Goal: Task Accomplishment & Management: Manage account settings

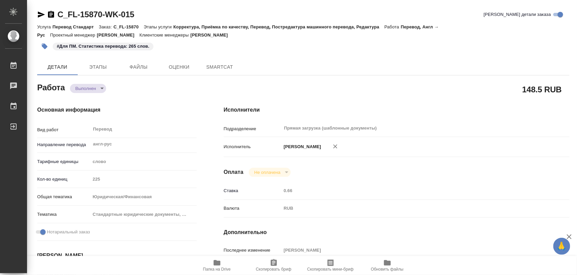
type textarea "x"
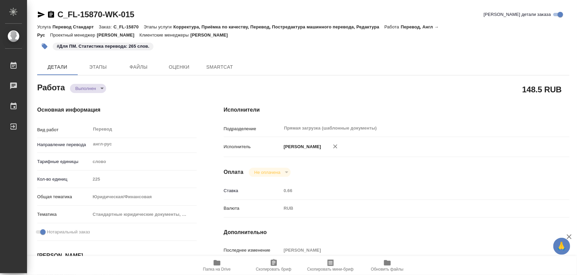
type textarea "x"
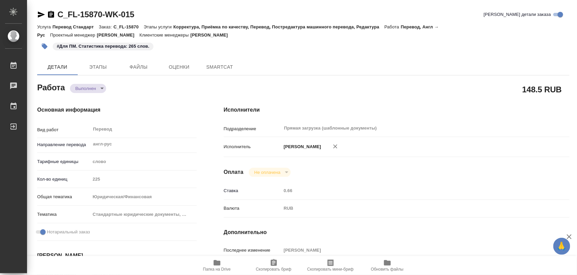
type textarea "x"
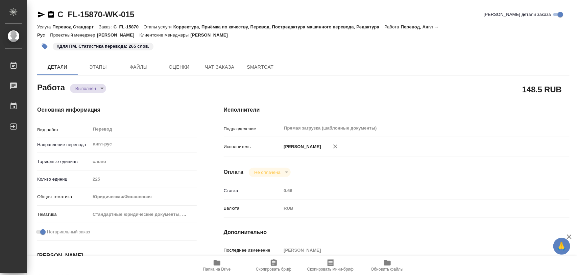
type textarea "x"
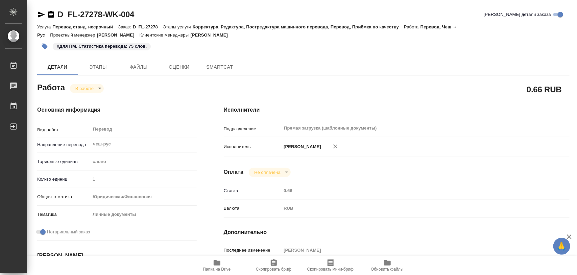
type textarea "x"
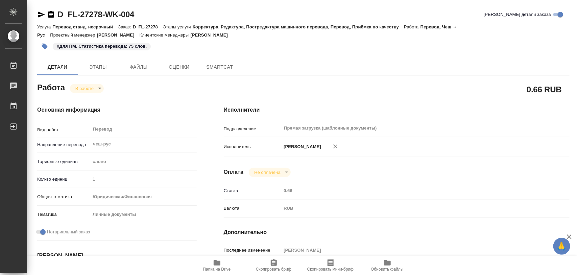
type textarea "x"
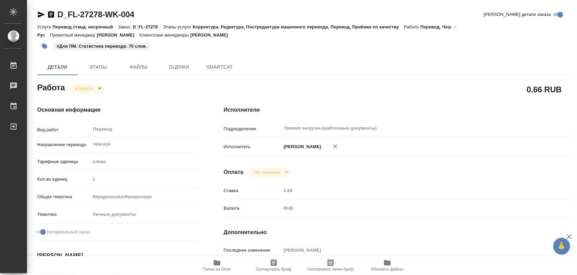
type textarea "x"
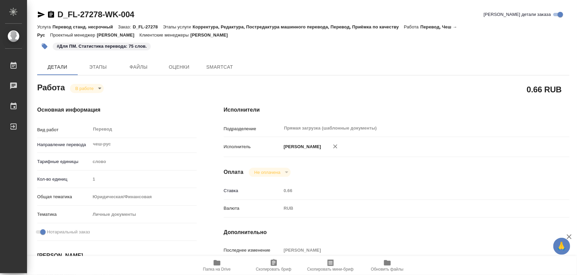
type textarea "x"
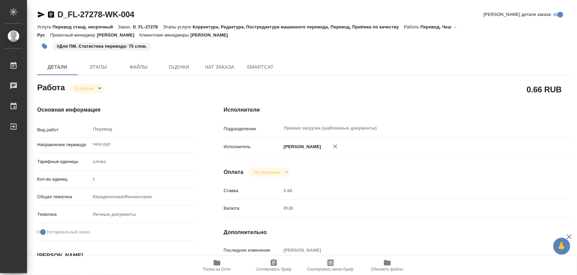
type textarea "x"
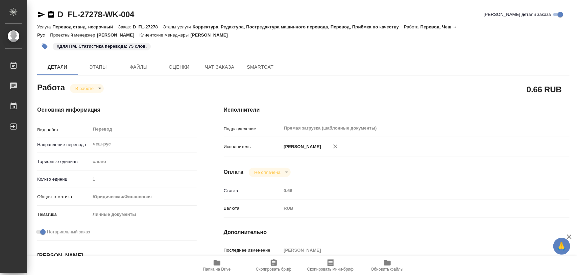
type textarea "x"
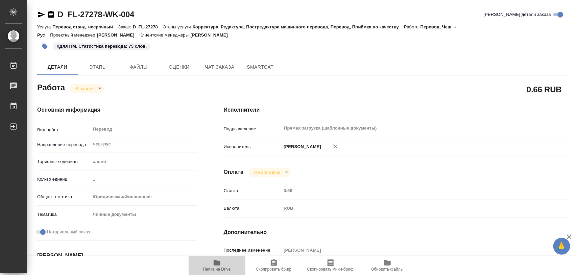
click at [225, 265] on span "Папка на Drive" at bounding box center [217, 265] width 49 height 13
click at [97, 62] on button "Этапы" at bounding box center [98, 67] width 41 height 16
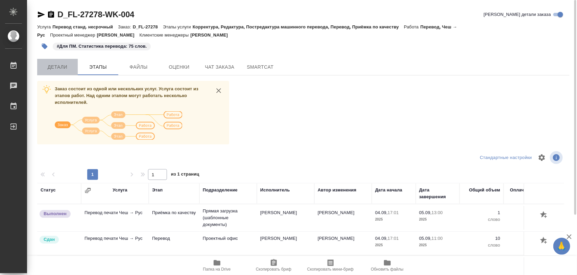
click at [63, 65] on span "Детали" at bounding box center [57, 67] width 32 height 8
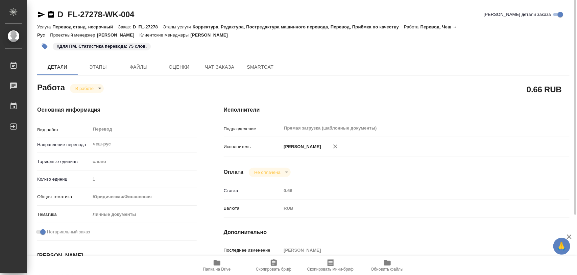
type textarea "x"
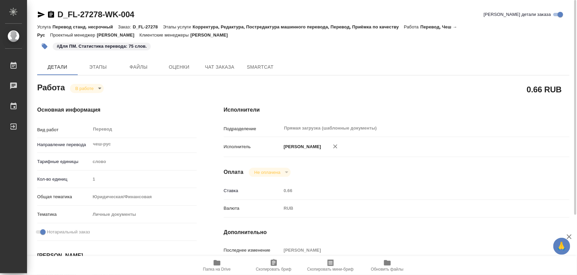
type textarea "x"
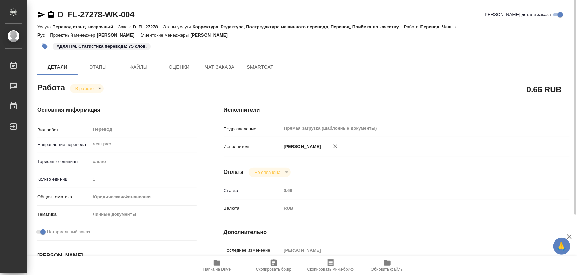
type textarea "x"
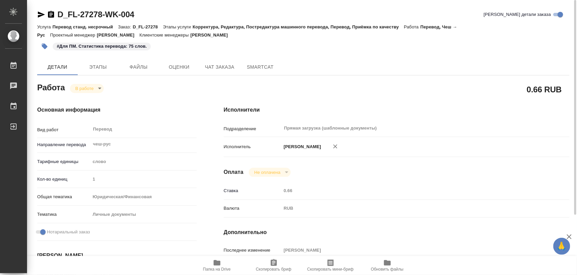
click at [101, 90] on body "🙏 .cls-1 fill:#fff; AWATERA Iglakov Maksim Работы 0 Чаты График Выйти D_FL-2727…" at bounding box center [288, 137] width 577 height 275
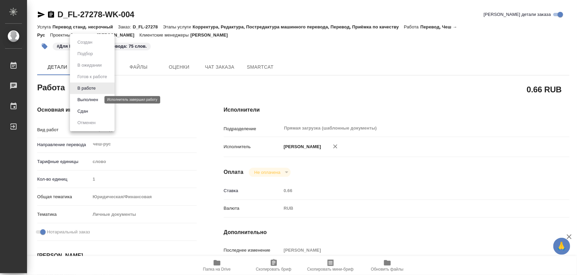
click at [93, 99] on button "Выполнен" at bounding box center [87, 99] width 25 height 7
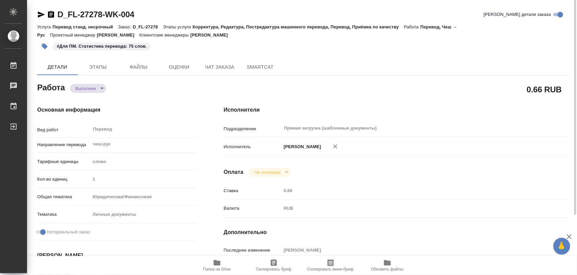
type textarea "x"
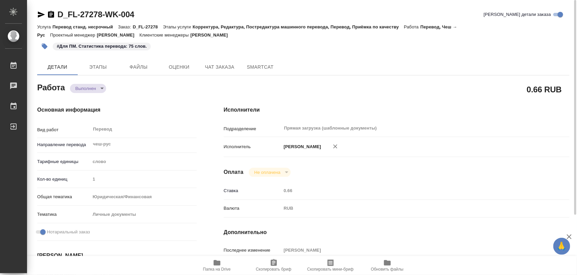
type textarea "x"
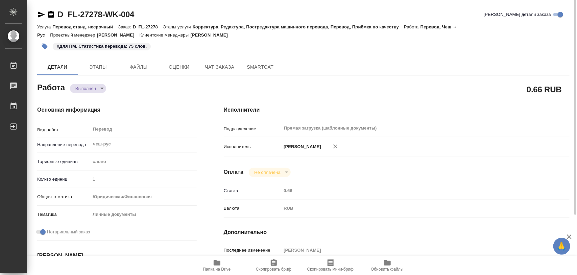
type textarea "x"
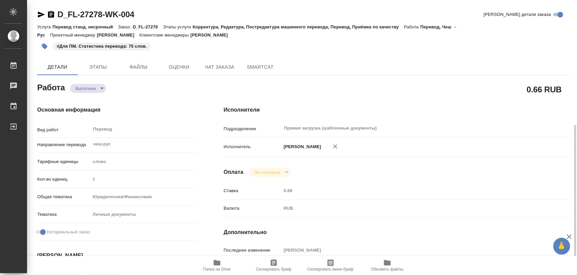
scroll to position [85, 0]
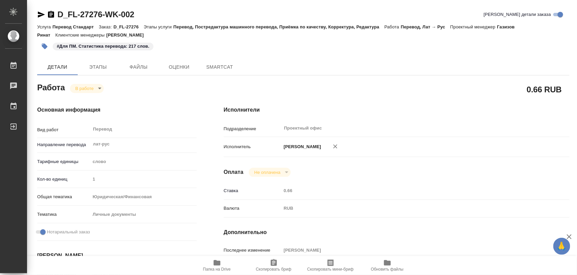
type textarea "x"
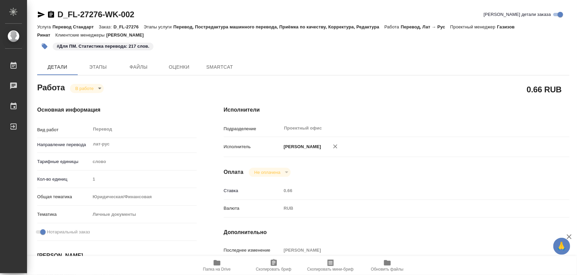
type textarea "x"
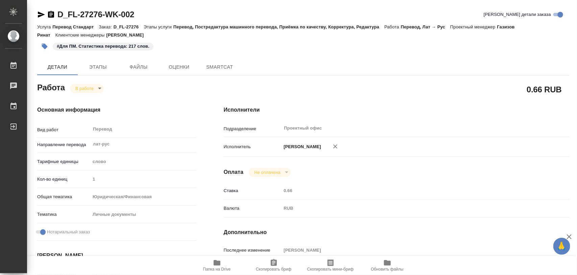
type textarea "x"
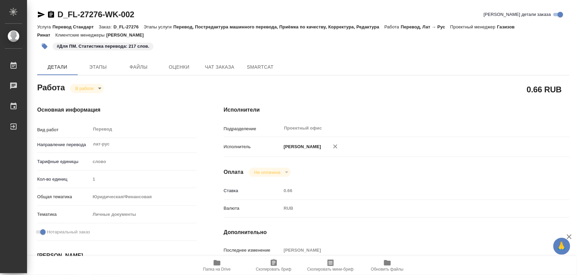
type textarea "x"
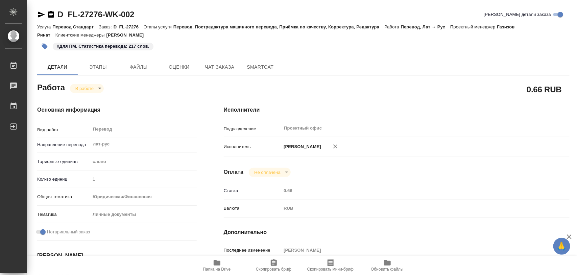
type textarea "x"
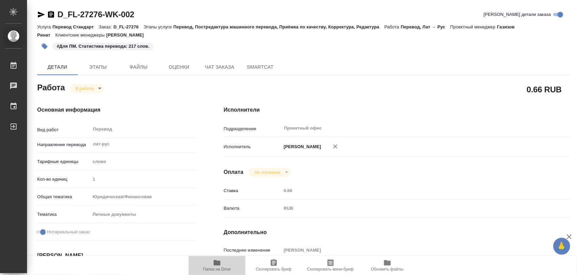
click at [222, 265] on span "Папка на Drive" at bounding box center [217, 265] width 49 height 13
type textarea "x"
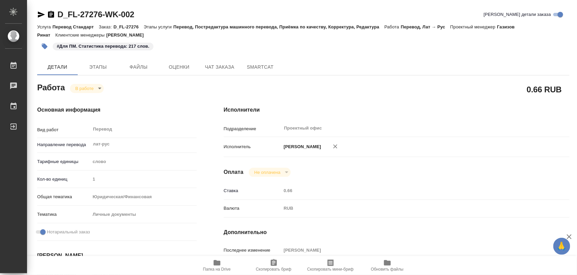
type textarea "x"
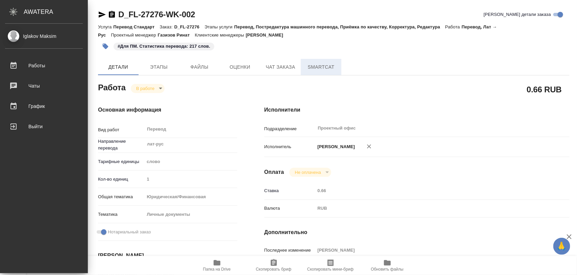
type textarea "x"
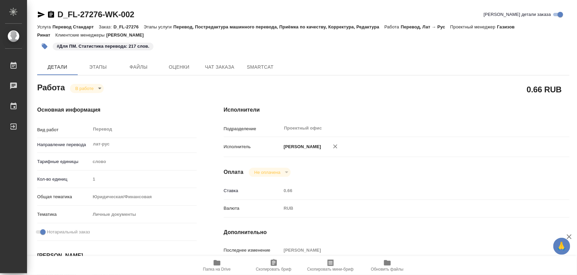
click at [43, 48] on icon "button" at bounding box center [44, 46] width 7 height 7
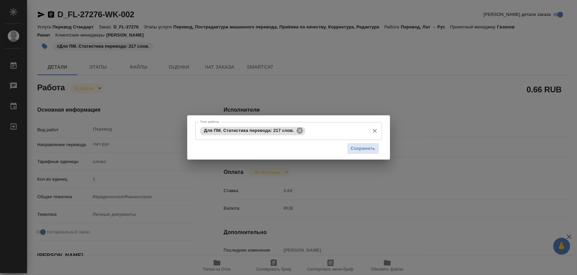
click at [301, 131] on icon at bounding box center [300, 131] width 6 height 6
click at [301, 131] on input "Тэги работы" at bounding box center [283, 131] width 168 height 12
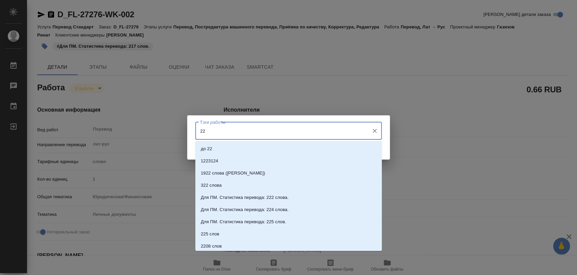
type input "220"
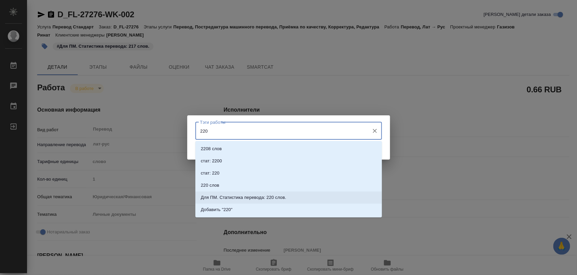
click at [261, 195] on p "Для ПМ. Статистика перевода: 220 слов." at bounding box center [244, 197] width 86 height 7
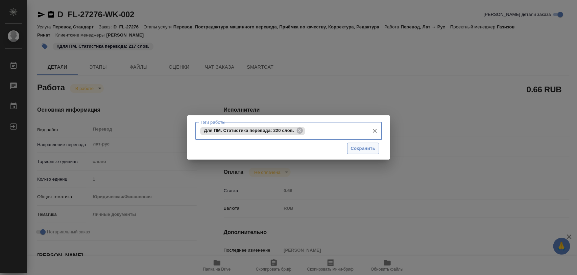
click at [361, 146] on span "Сохранить" at bounding box center [363, 149] width 25 height 8
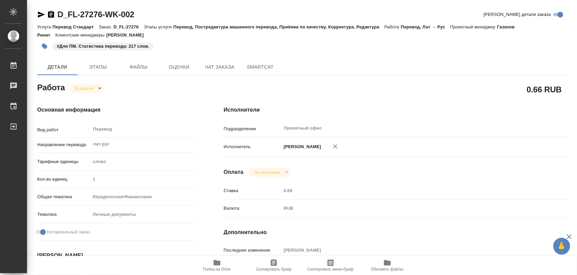
type input "inProgress"
type textarea "Перевод"
type textarea "x"
type input "лат-рус"
type input "5a8b1489cc6b4906c91bfd90"
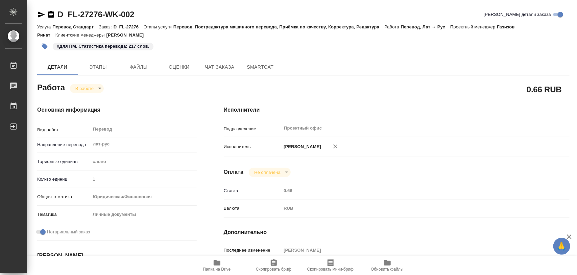
type input "1"
type input "yr-fn"
type input "5a8b8b956a9677013d343cfe"
checkbox input "true"
type input "04.09.2025 13:34"
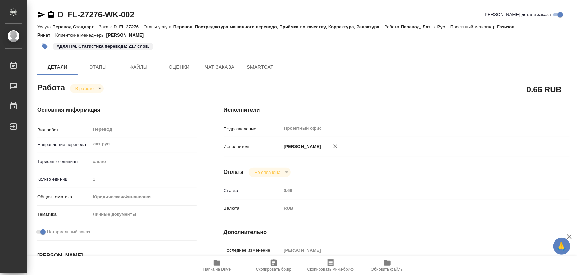
type input "04.09.2025 13:54"
type input "05.09.2025 13:00"
type input "05.09.2025 14:00"
type input "Проектный офис"
type input "notPayed"
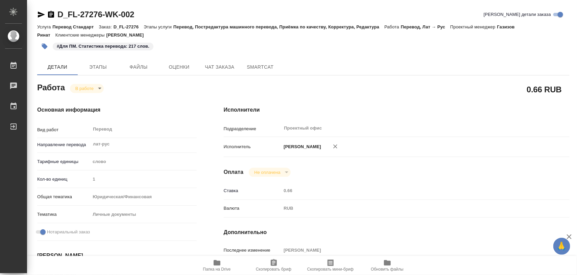
type input "0.66"
type input "RUB"
type input "[PERSON_NAME]"
type textarea "x"
type textarea "/Clients/FL_D/Orders/D_FL-27276/Translated/D_FL-27276-WK-002"
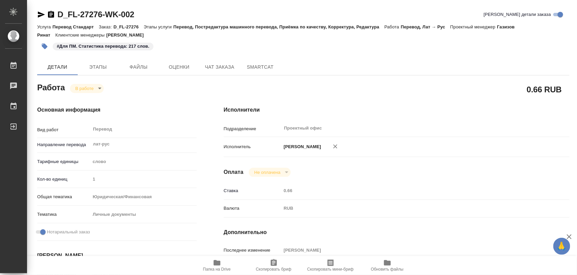
type textarea "x"
type input "D_FL-27276"
type input "Перевод Стандарт"
type input "Перевод, Постредактура машинного перевода, Приёмка по качеству, Корректура, Ред…"
type input "Булахова Елена"
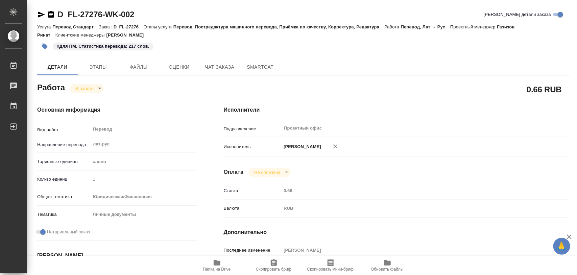
type input "/Clients/FL_D/Orders/D_FL-27276"
type textarea "x"
type textarea "фио в reference"
type textarea "x"
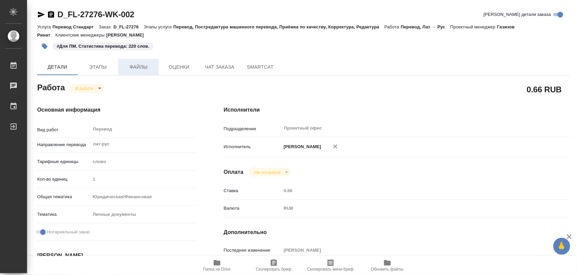
type textarea "x"
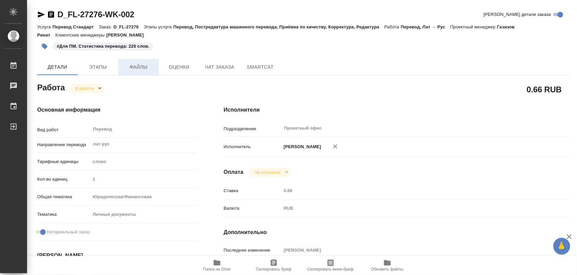
type textarea "x"
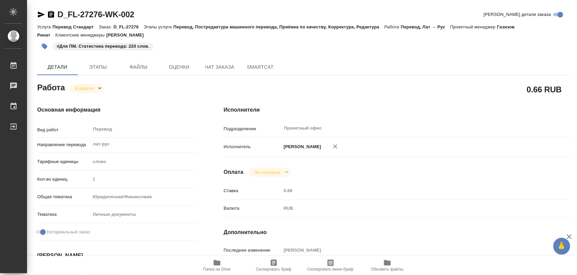
type textarea "x"
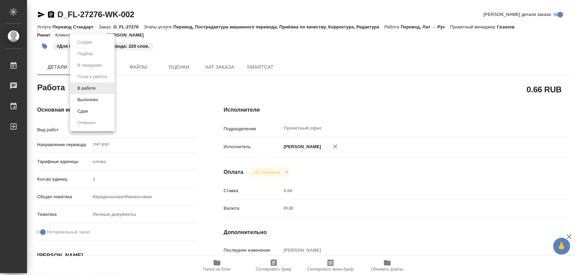
click at [100, 90] on body "🙏 .cls-1 fill:#fff; AWATERA Iglakov Maksim Работы 0 Чаты График Выйти D_FL-2727…" at bounding box center [288, 137] width 577 height 275
click at [97, 99] on button "Выполнен" at bounding box center [87, 99] width 25 height 7
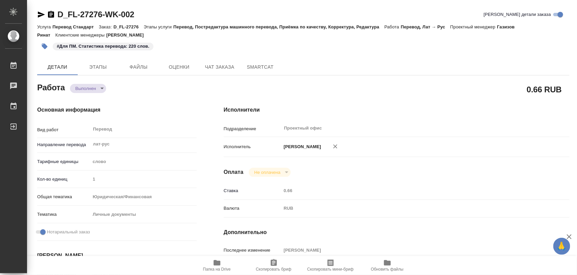
type textarea "x"
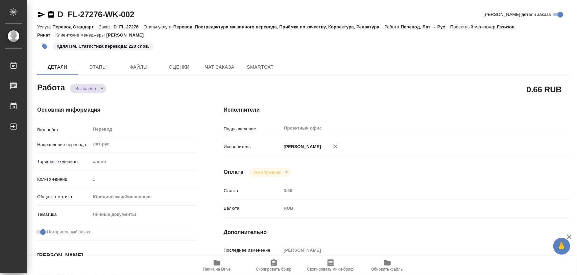
type textarea "x"
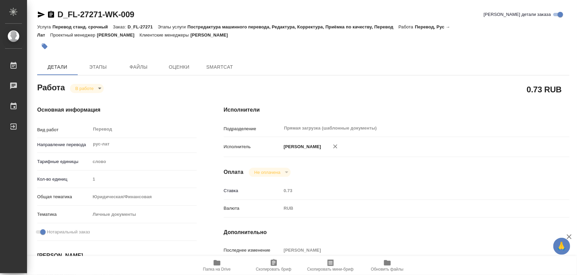
type textarea "x"
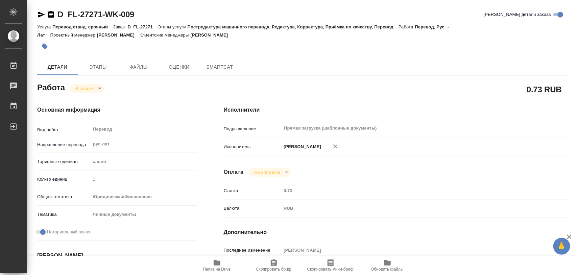
type textarea "x"
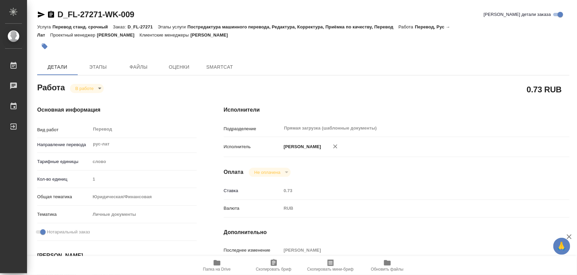
type textarea "x"
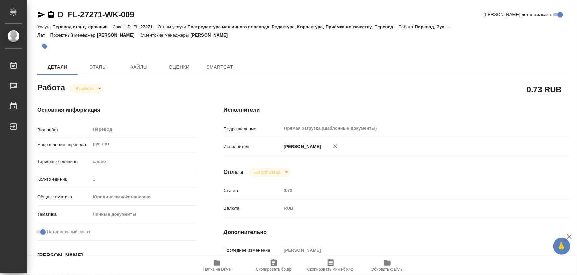
type textarea "x"
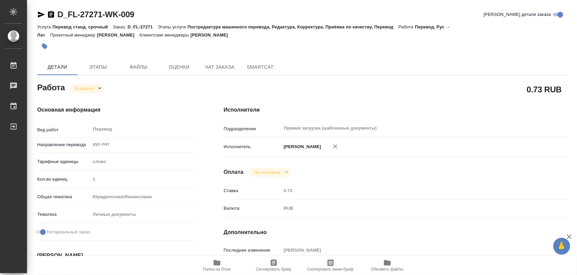
click at [219, 263] on icon "button" at bounding box center [217, 262] width 7 height 5
type textarea "x"
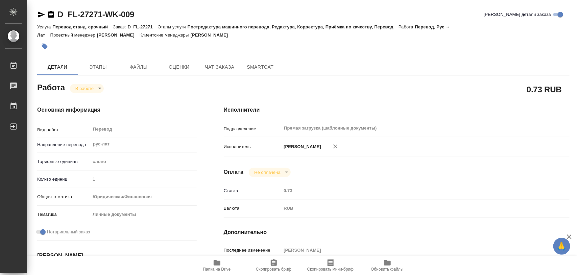
type textarea "x"
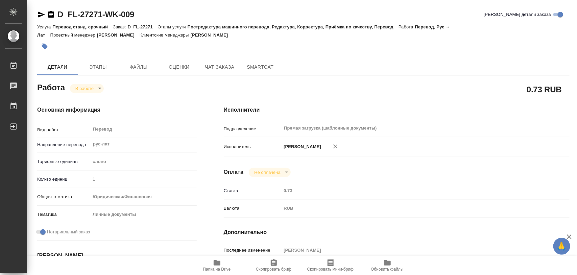
type textarea "x"
